Goal: Information Seeking & Learning: Find specific fact

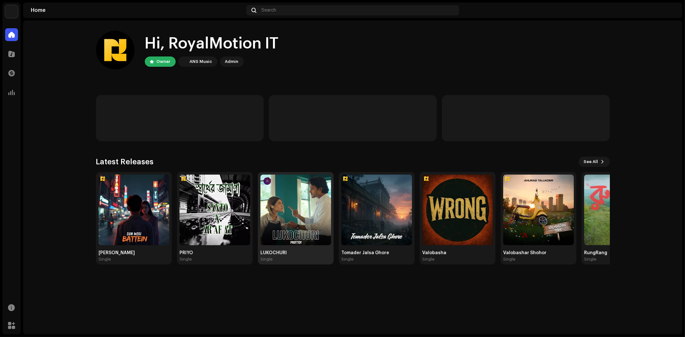
click at [304, 206] on img at bounding box center [295, 210] width 71 height 71
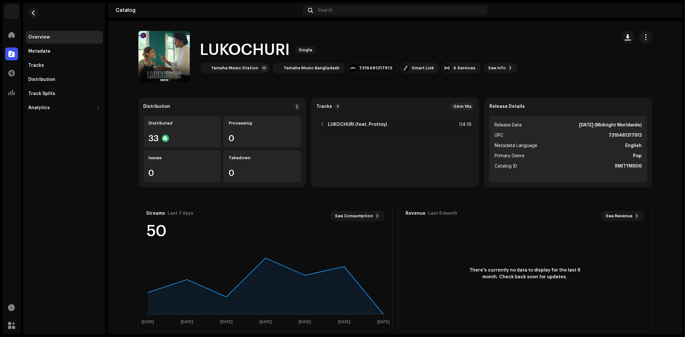
scroll to position [7, 0]
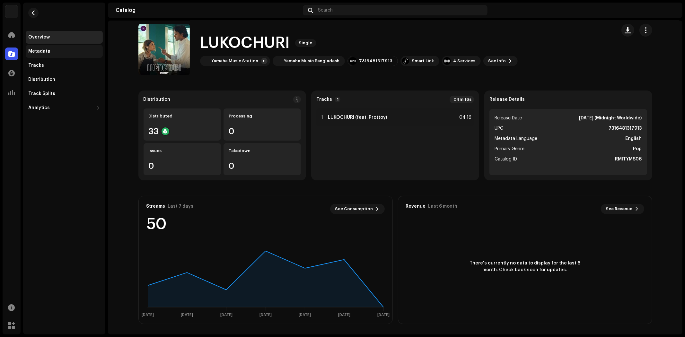
click at [55, 53] on div "Metadata" at bounding box center [64, 51] width 72 height 5
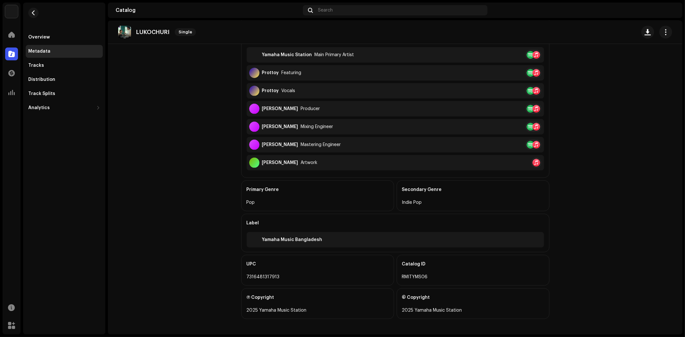
scroll to position [81, 0]
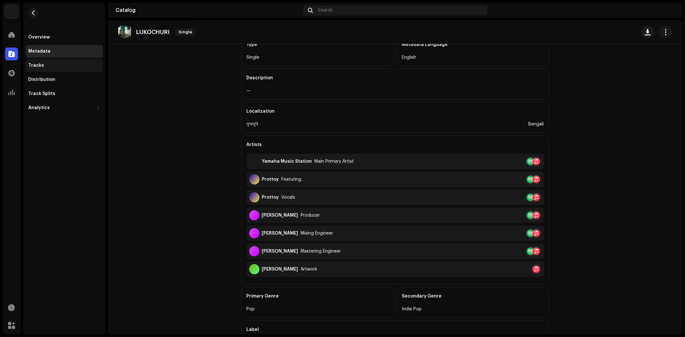
click at [65, 68] on div "Tracks" at bounding box center [64, 65] width 72 height 5
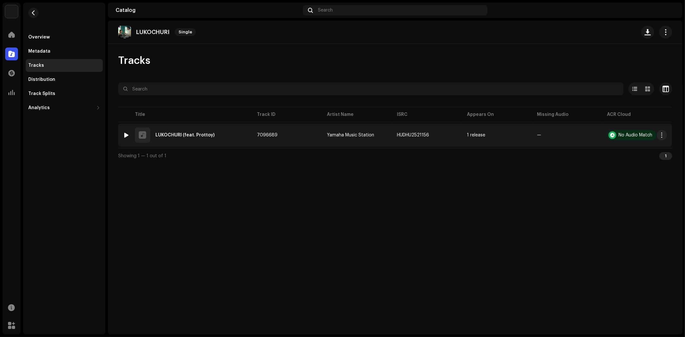
click at [185, 136] on div "LUKOCHURI (feat. Prottoy)" at bounding box center [184, 135] width 59 height 4
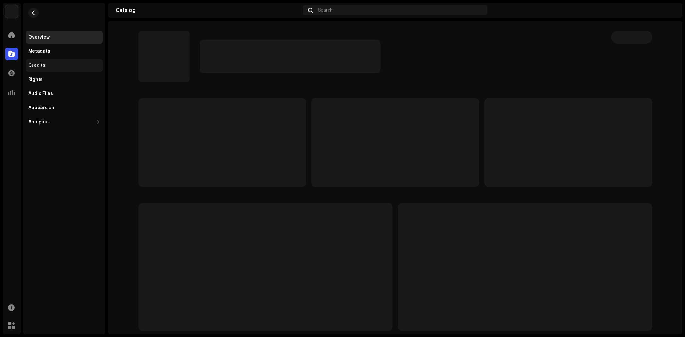
click at [72, 62] on div "Credits" at bounding box center [64, 65] width 77 height 13
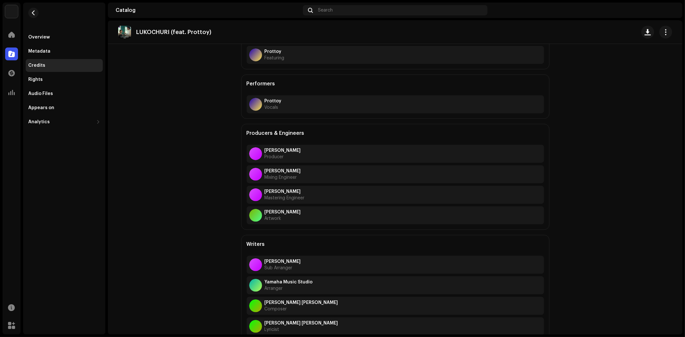
scroll to position [163, 0]
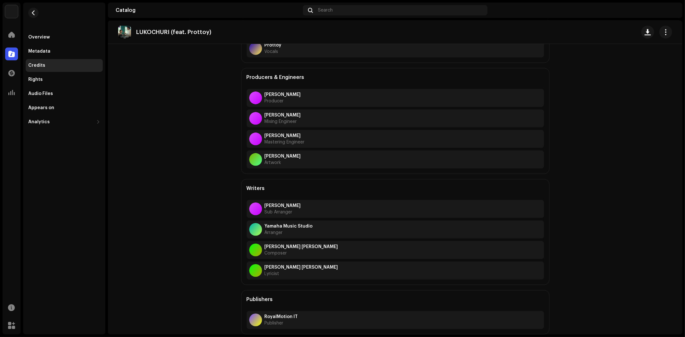
click at [295, 245] on strong "Prottoy Barua Pranto" at bounding box center [300, 246] width 73 height 5
copy strong "Prottoy Barua Pranto"
